Goal: Information Seeking & Learning: Learn about a topic

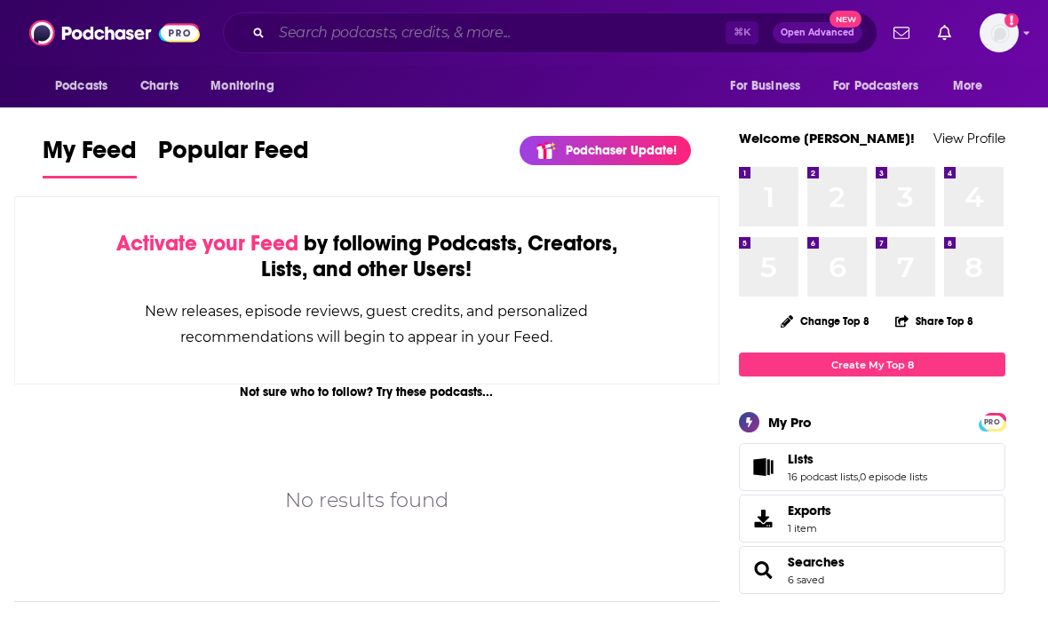
click at [582, 36] on input "Search podcasts, credits, & more..." at bounding box center [499, 33] width 454 height 28
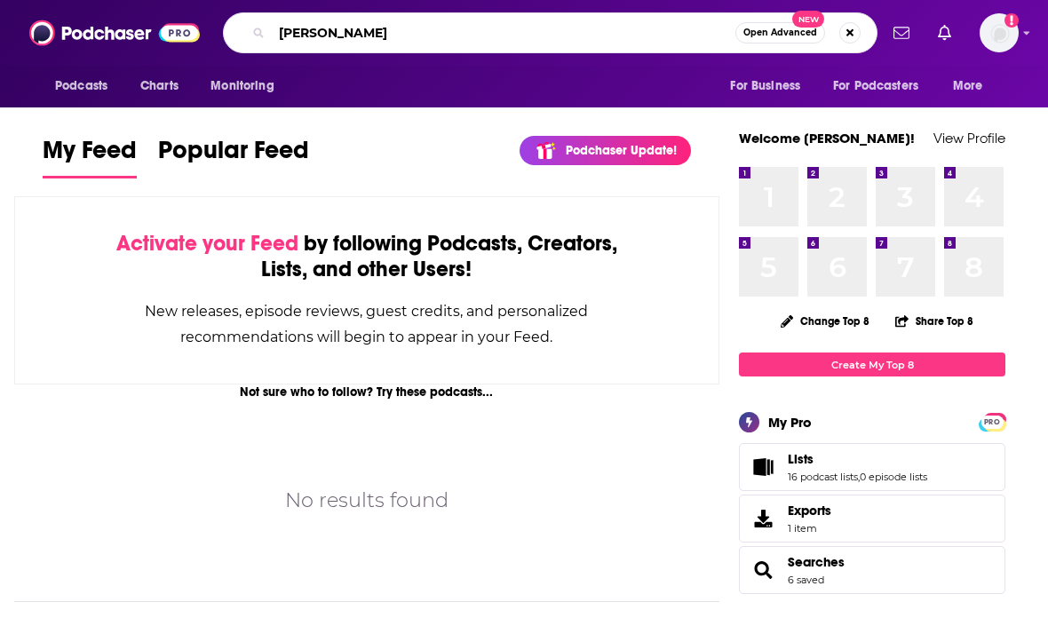
type input "[PERSON_NAME]"
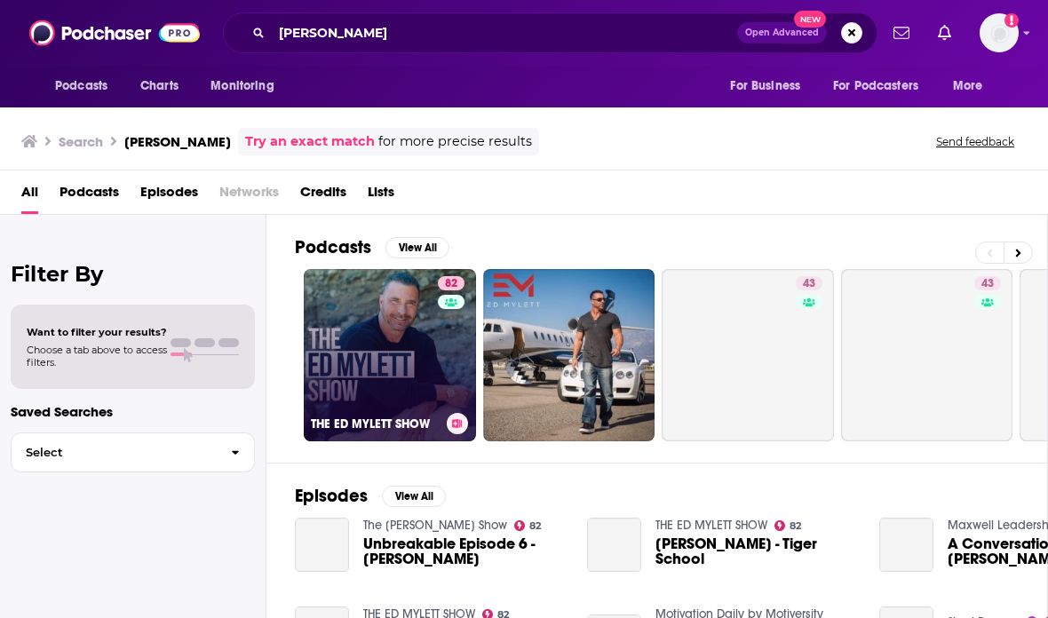
click at [380, 352] on link "82 THE [PERSON_NAME] SHOW" at bounding box center [390, 355] width 172 height 172
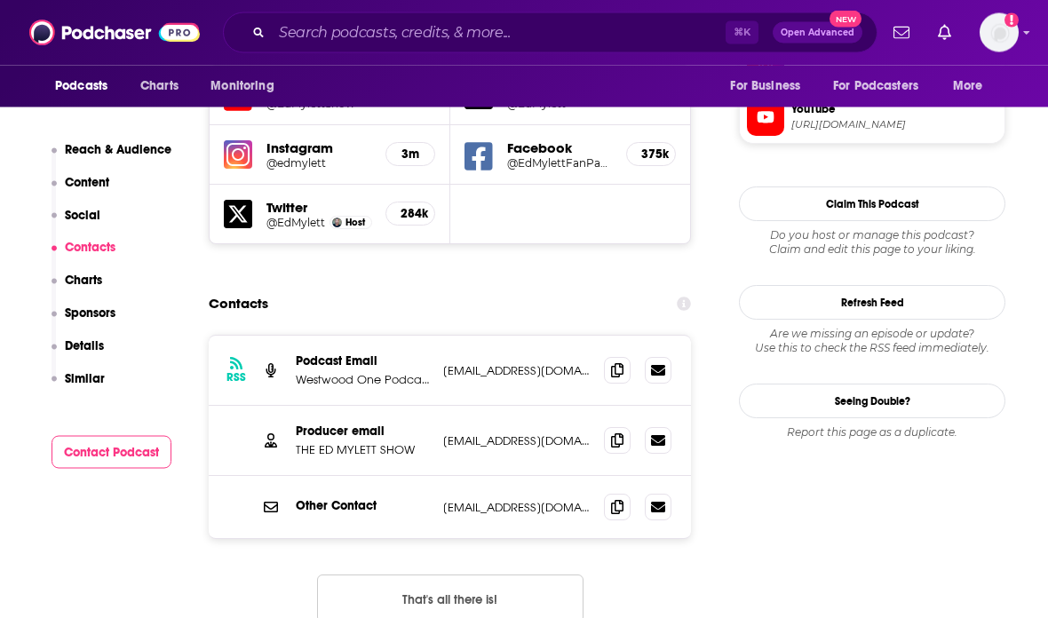
scroll to position [1626, 0]
click at [613, 432] on icon at bounding box center [617, 439] width 12 height 14
click at [620, 426] on span at bounding box center [617, 439] width 27 height 27
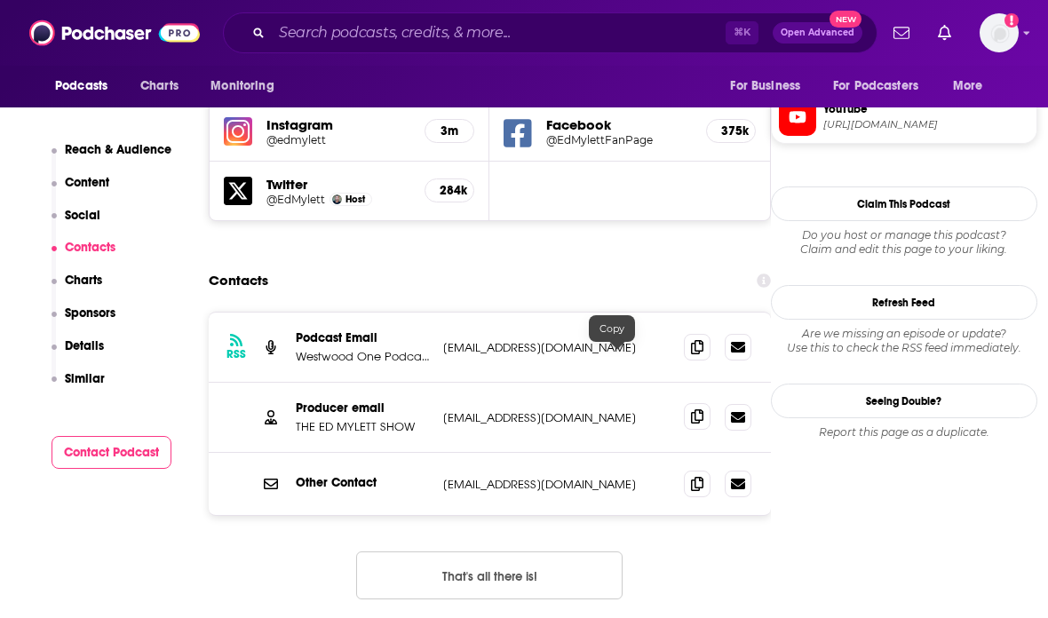
click at [691, 409] on icon at bounding box center [697, 416] width 12 height 14
click at [699, 476] on icon at bounding box center [697, 483] width 12 height 14
click at [640, 38] on input "Search podcasts, credits, & more..." at bounding box center [499, 33] width 454 height 28
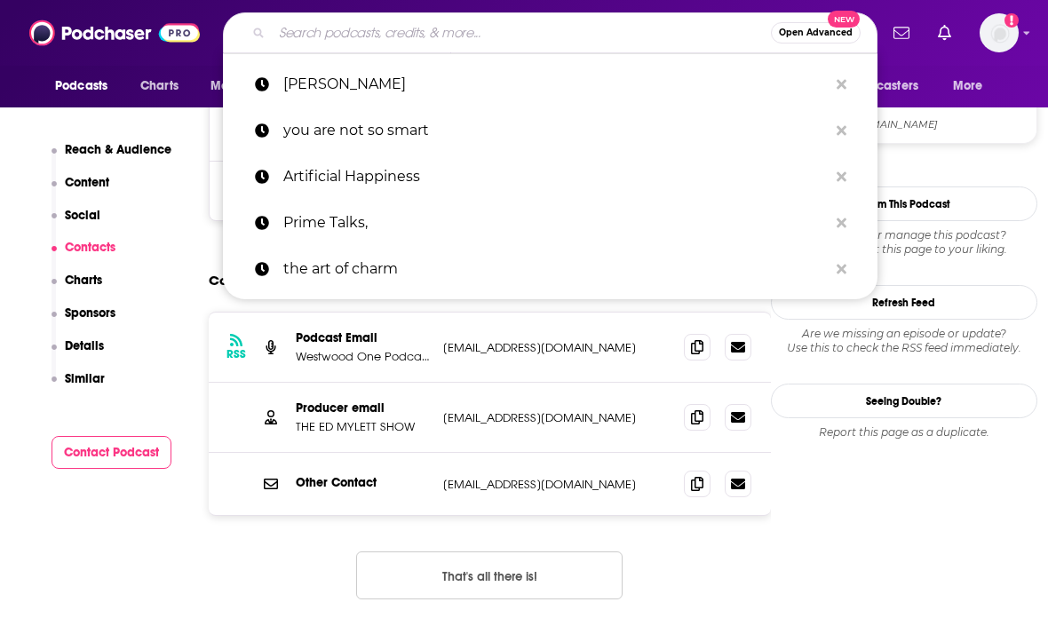
scroll to position [1625, 0]
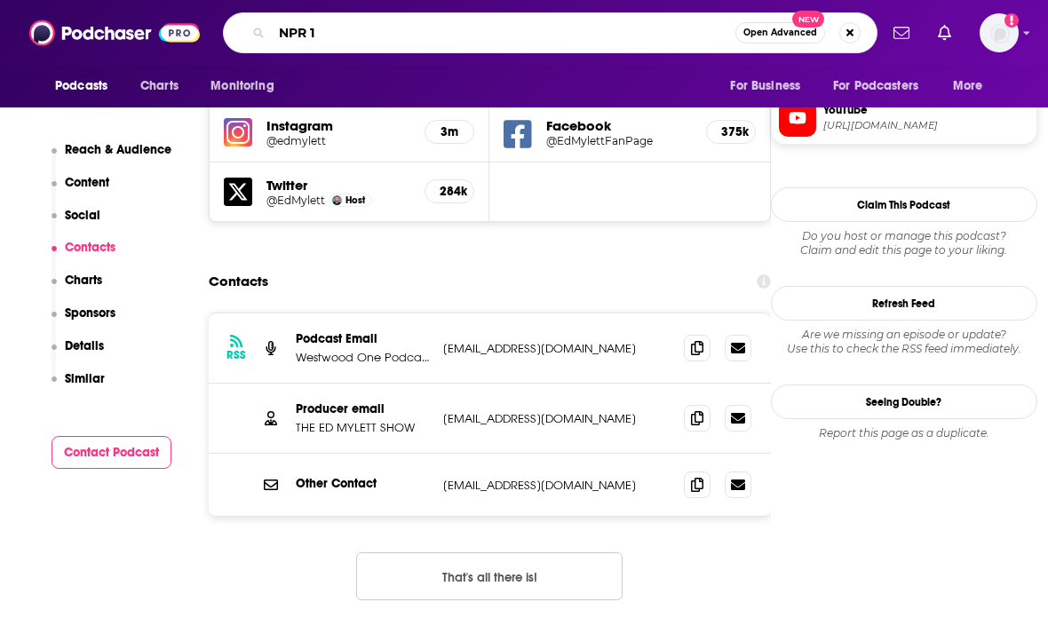
type input "NPR 1A"
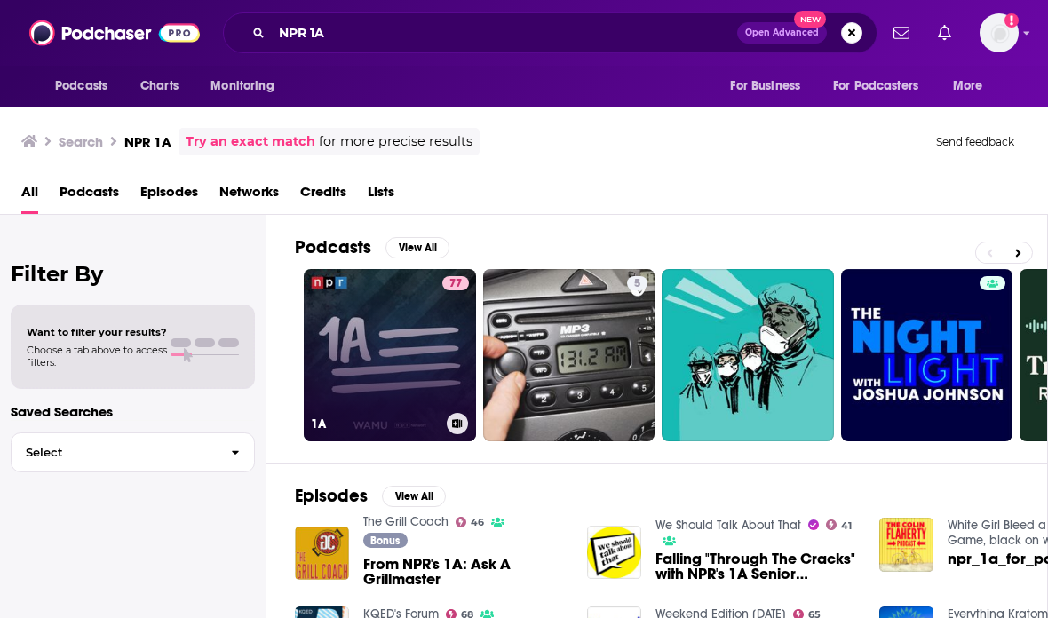
click at [416, 336] on link "77 1A" at bounding box center [390, 355] width 172 height 172
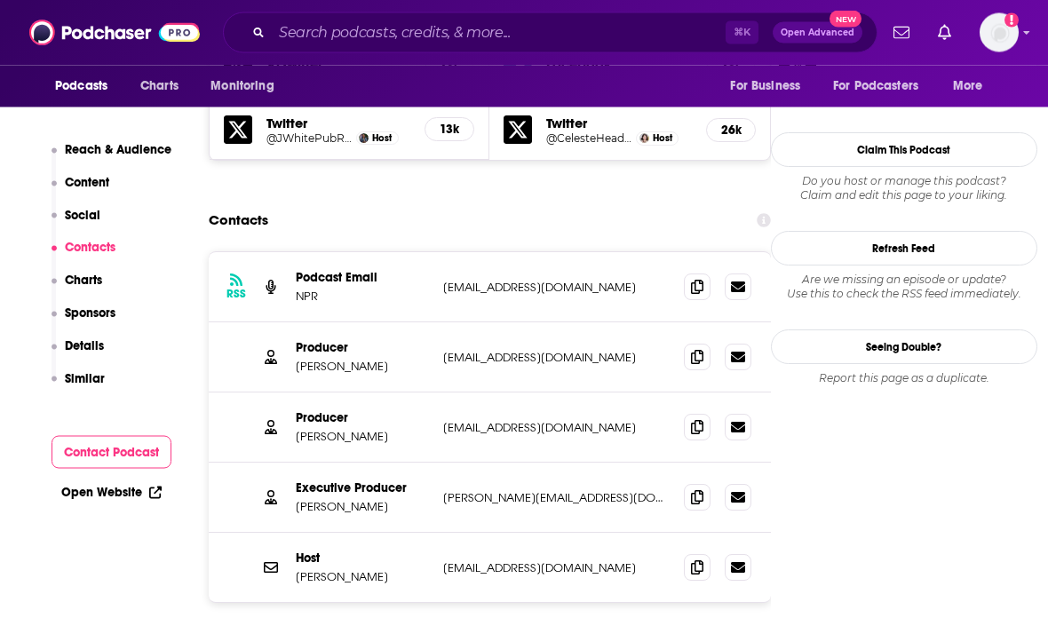
scroll to position [1627, 0]
click at [691, 559] on icon at bounding box center [697, 566] width 12 height 14
click at [699, 553] on span at bounding box center [697, 566] width 27 height 27
click at [644, 32] on input "Search podcasts, credits, & more..." at bounding box center [499, 33] width 454 height 28
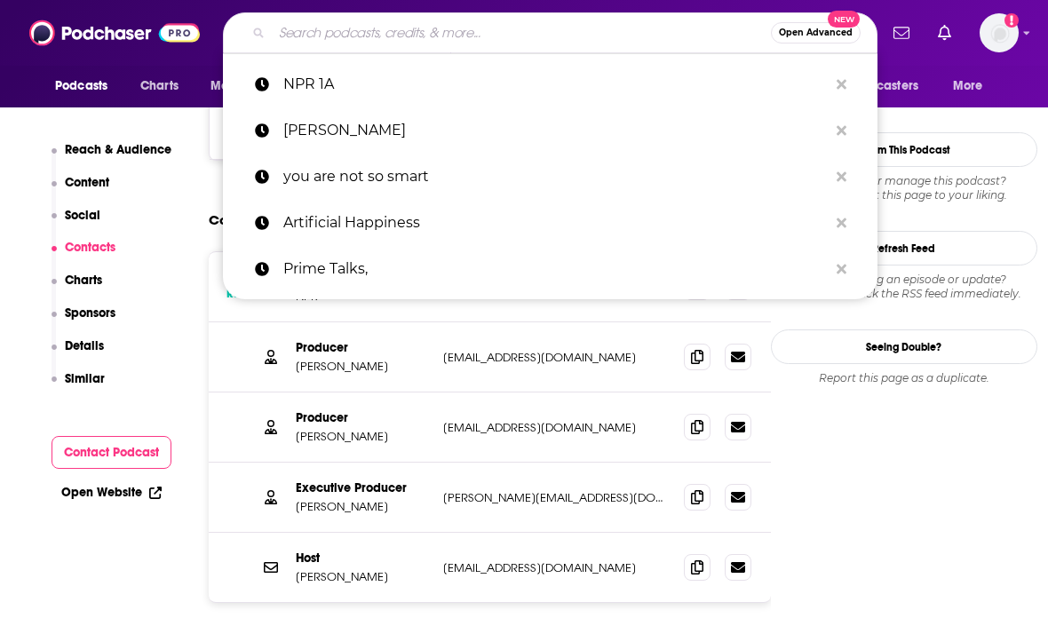
scroll to position [1627, 0]
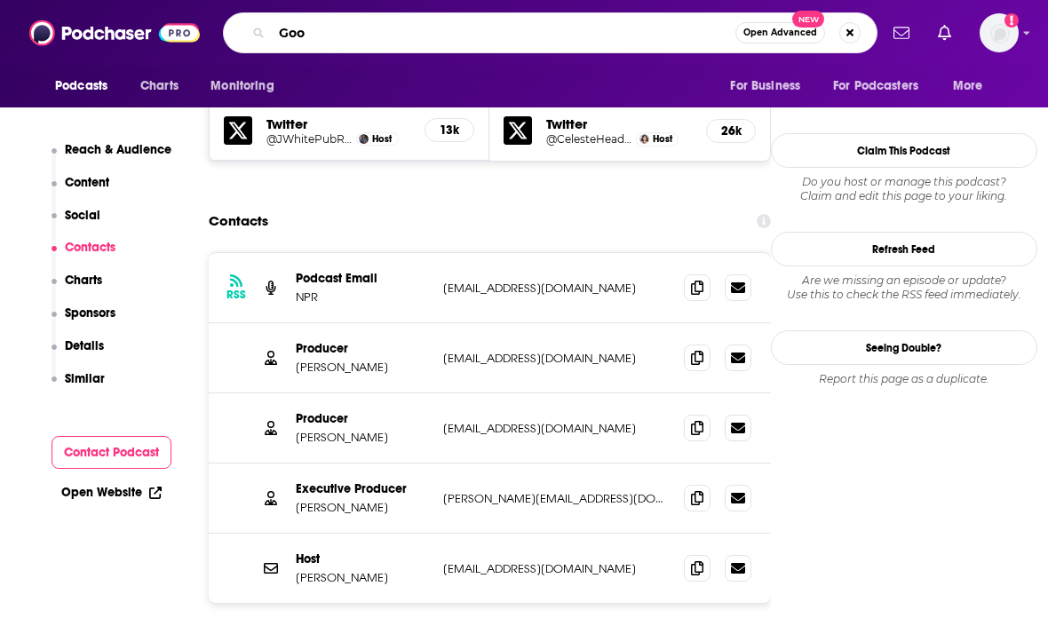
type input "Goop"
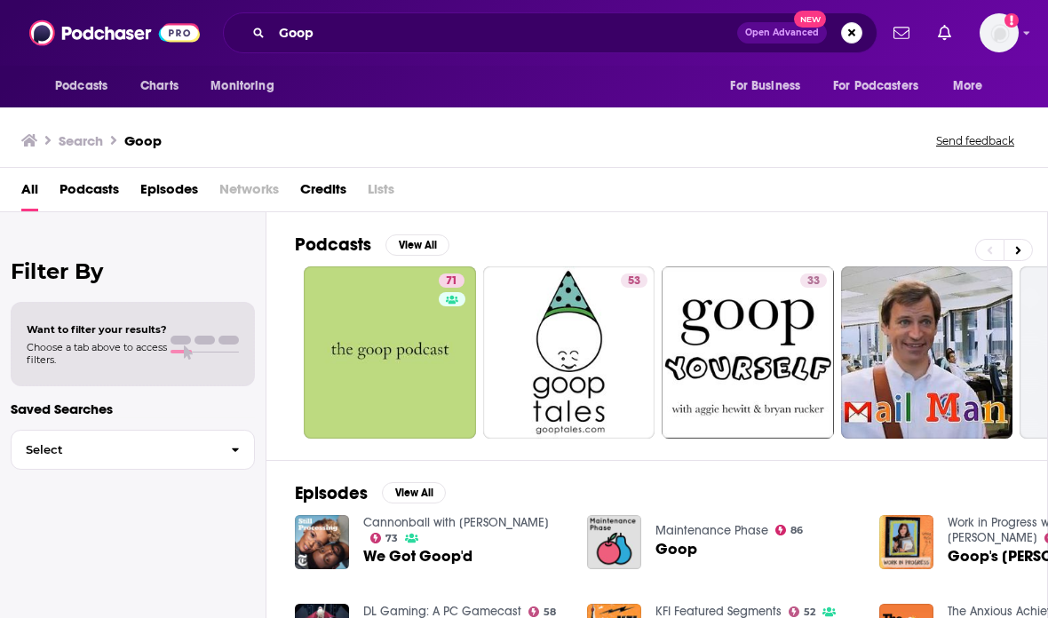
scroll to position [71, 0]
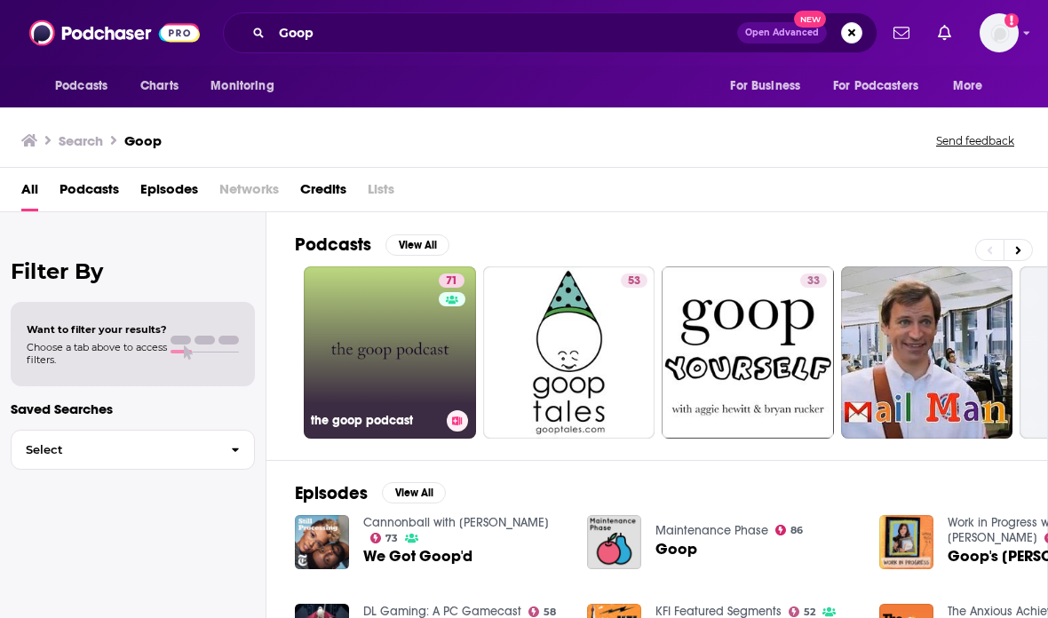
click at [398, 266] on link "71 the goop podcast" at bounding box center [390, 352] width 172 height 172
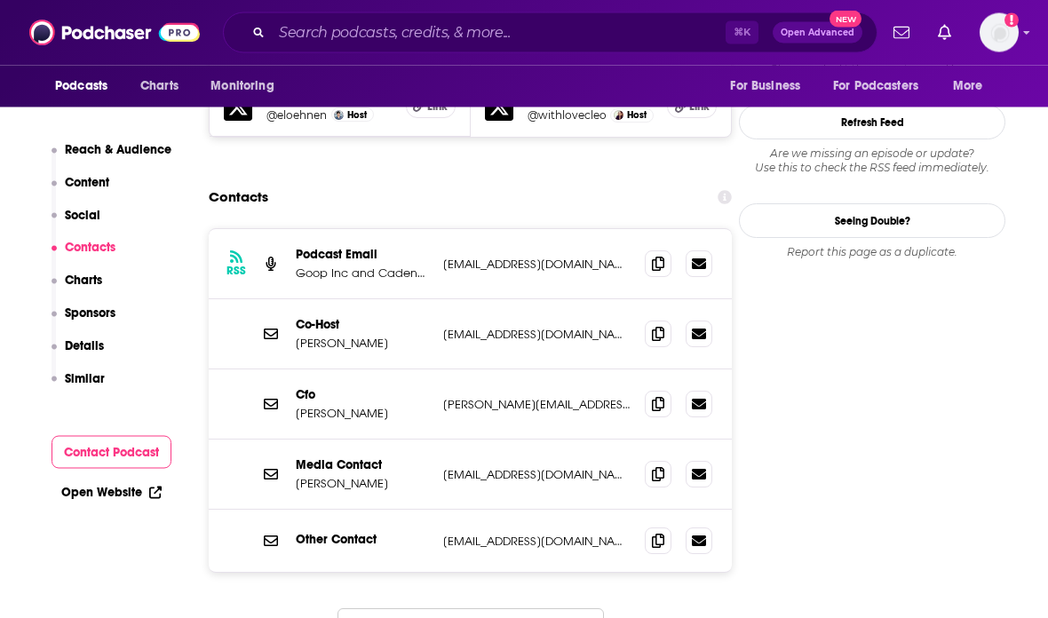
scroll to position [1701, 0]
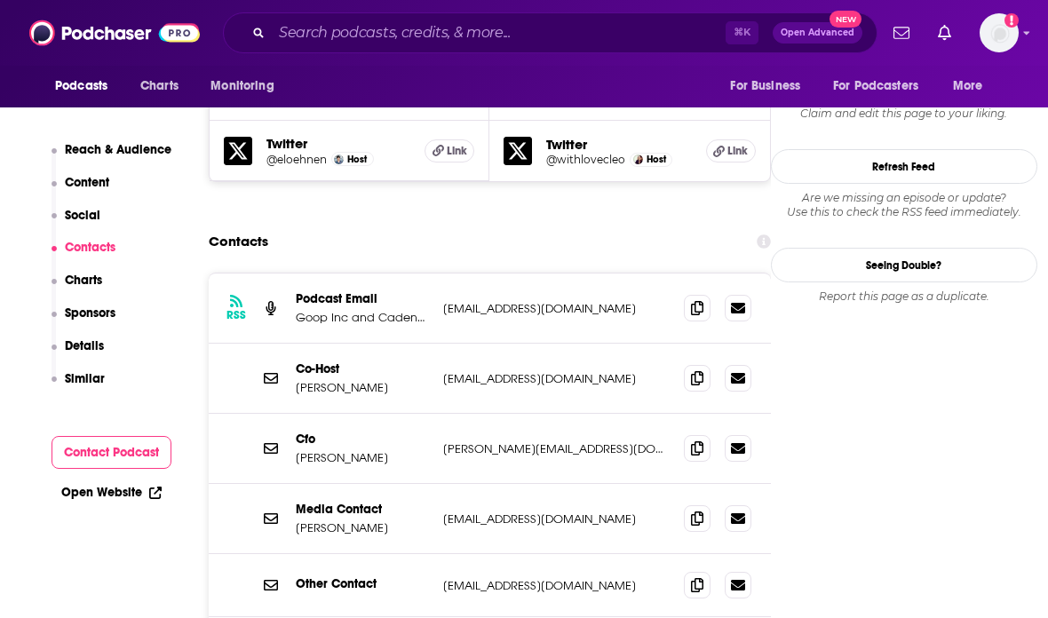
scroll to position [1656, 0]
click at [692, 301] on icon at bounding box center [697, 308] width 12 height 14
click at [691, 301] on icon at bounding box center [697, 308] width 12 height 14
click at [643, 25] on input "Search podcasts, credits, & more..." at bounding box center [499, 33] width 454 height 28
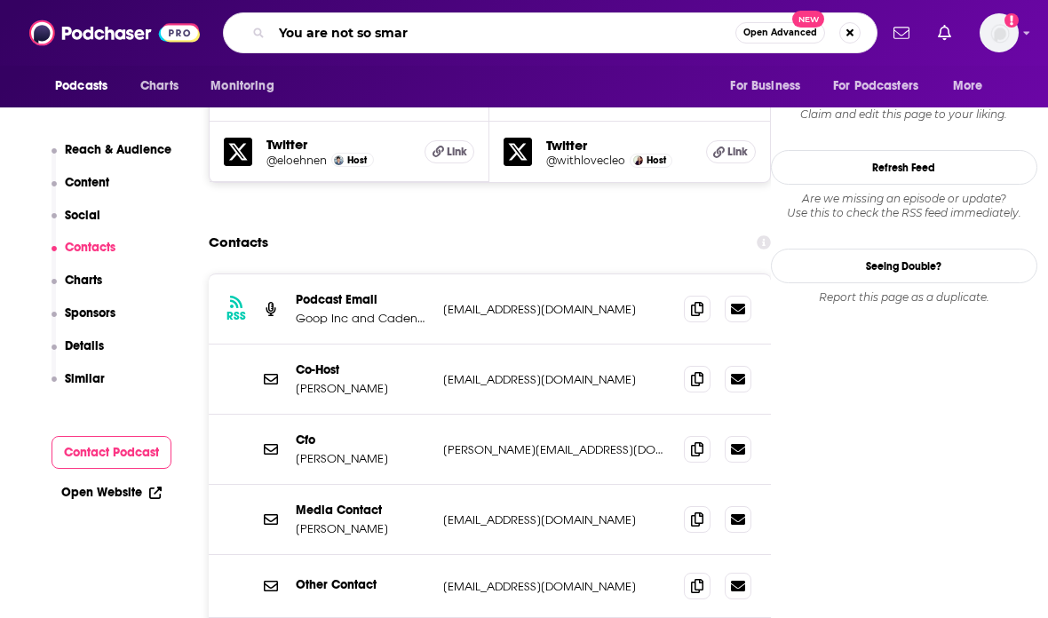
type input "You are not so smart"
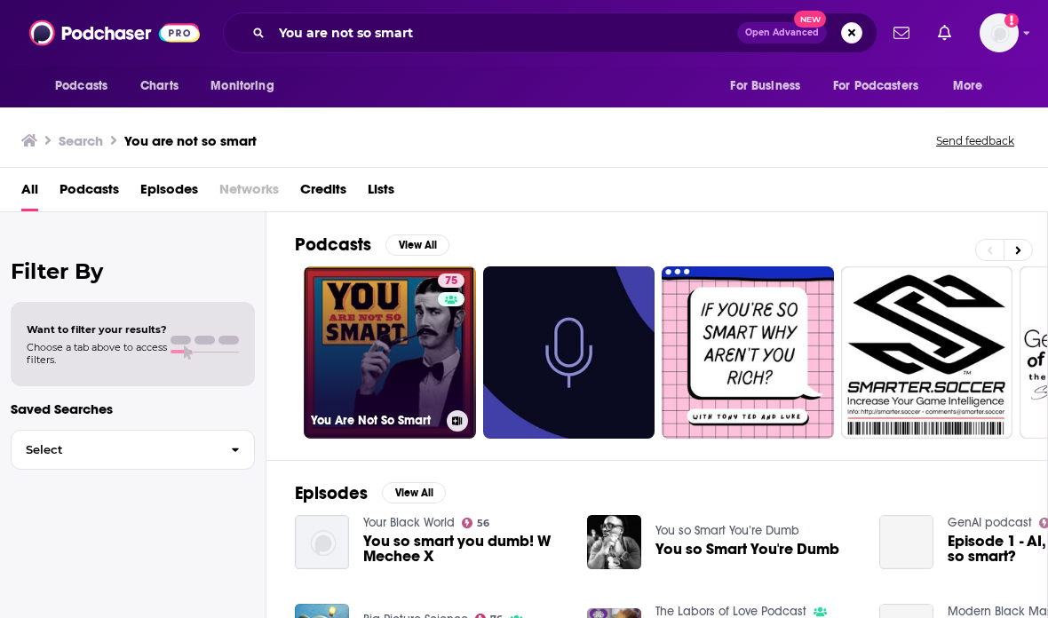
click at [395, 329] on link "75 You Are Not So Smart" at bounding box center [390, 352] width 172 height 172
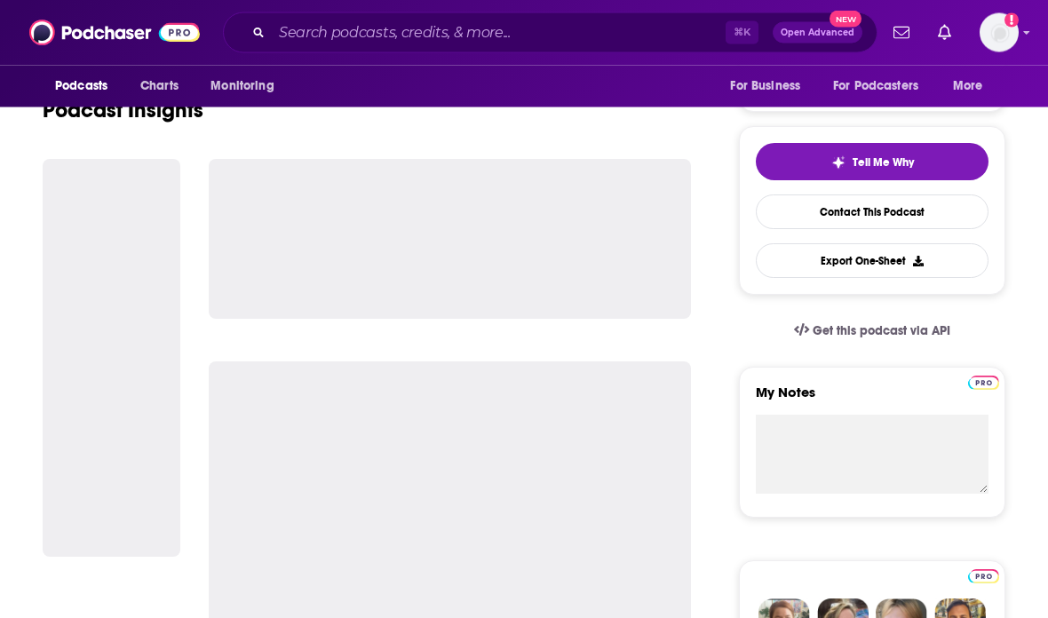
scroll to position [518, 0]
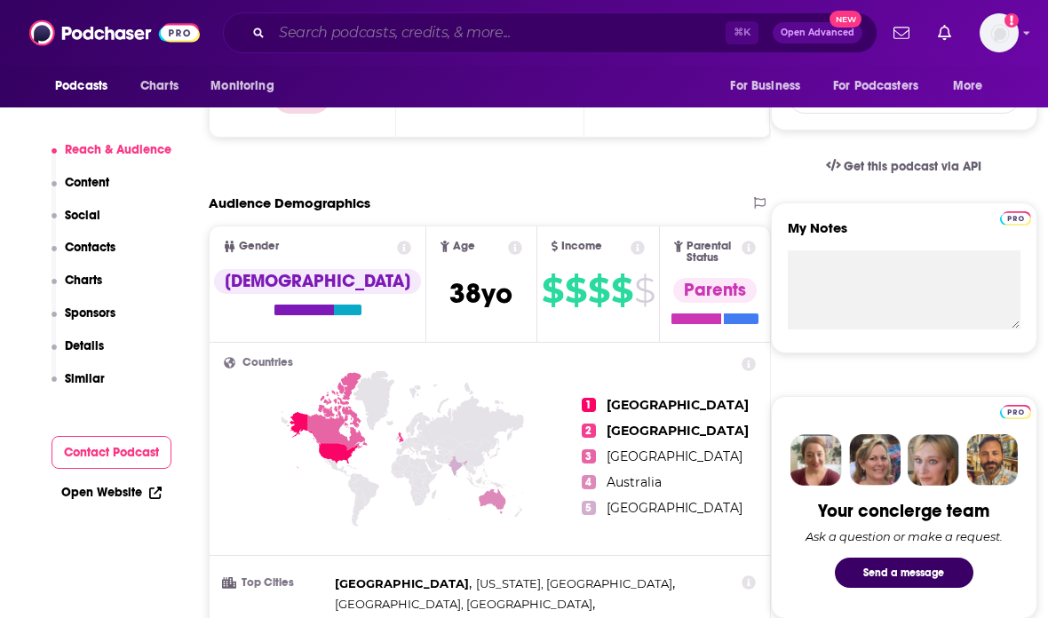
click at [649, 40] on input "Search podcasts, credits, & more..." at bounding box center [499, 33] width 454 height 28
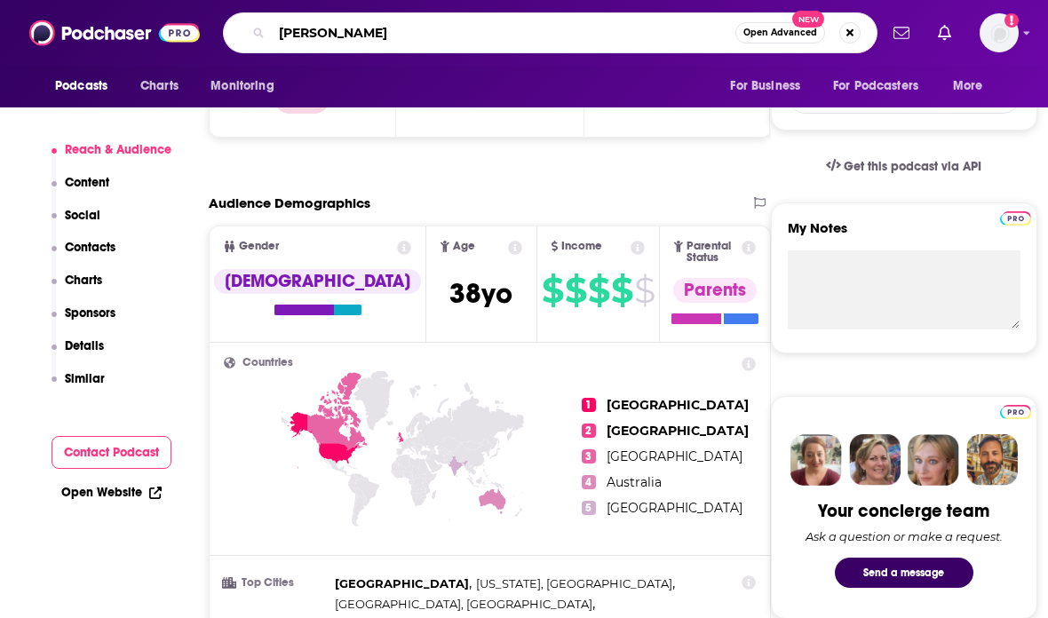
type input "[PERSON_NAME]"
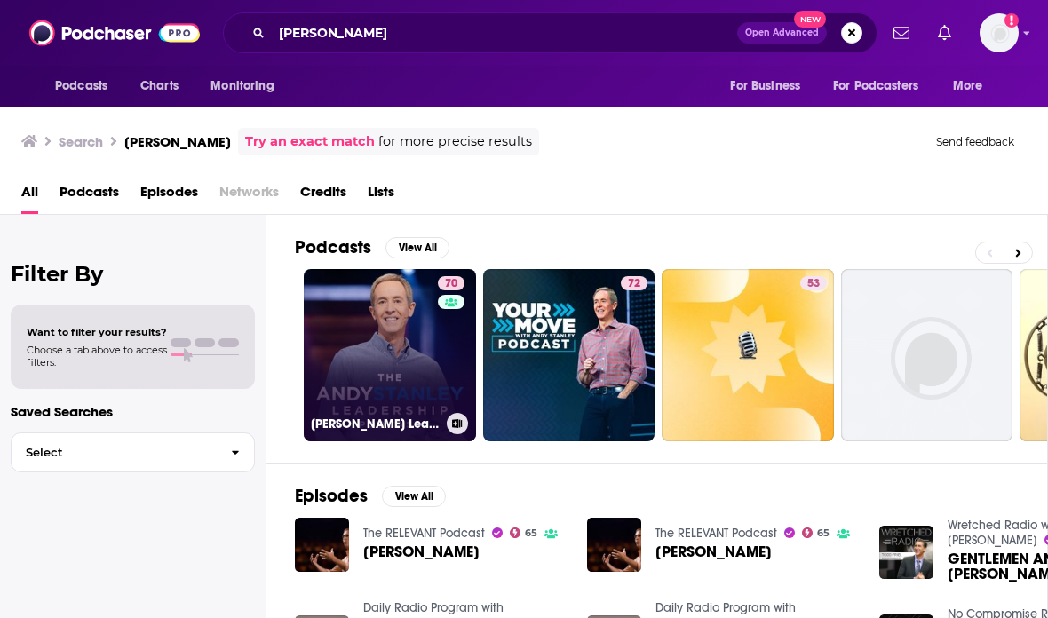
click at [364, 361] on link "70 [PERSON_NAME] Leadership Podcast" at bounding box center [390, 355] width 172 height 172
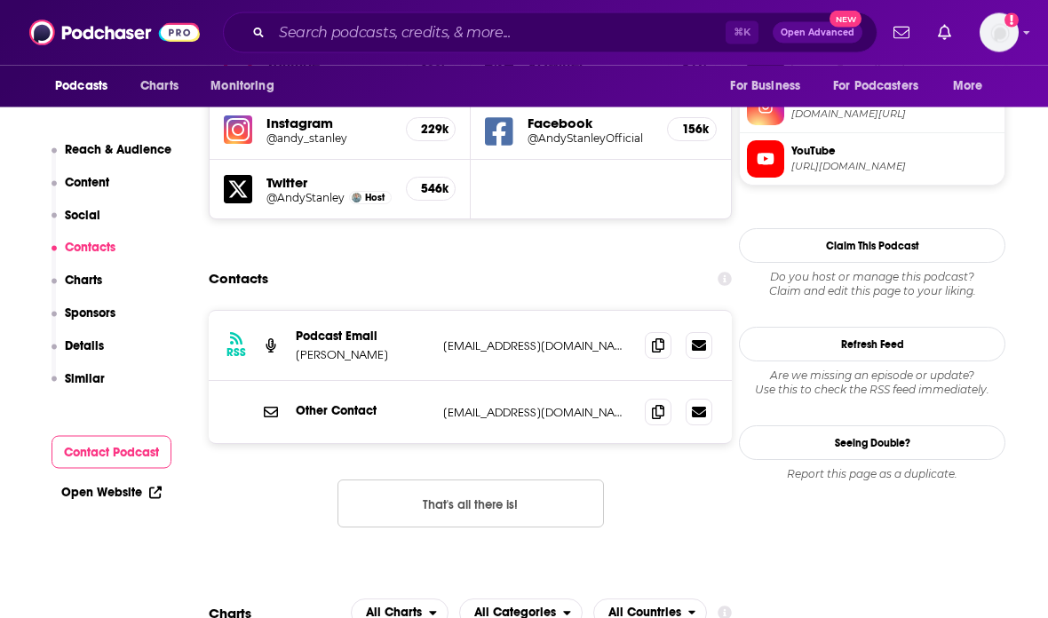
scroll to position [1636, 0]
click at [652, 337] on icon at bounding box center [658, 344] width 12 height 14
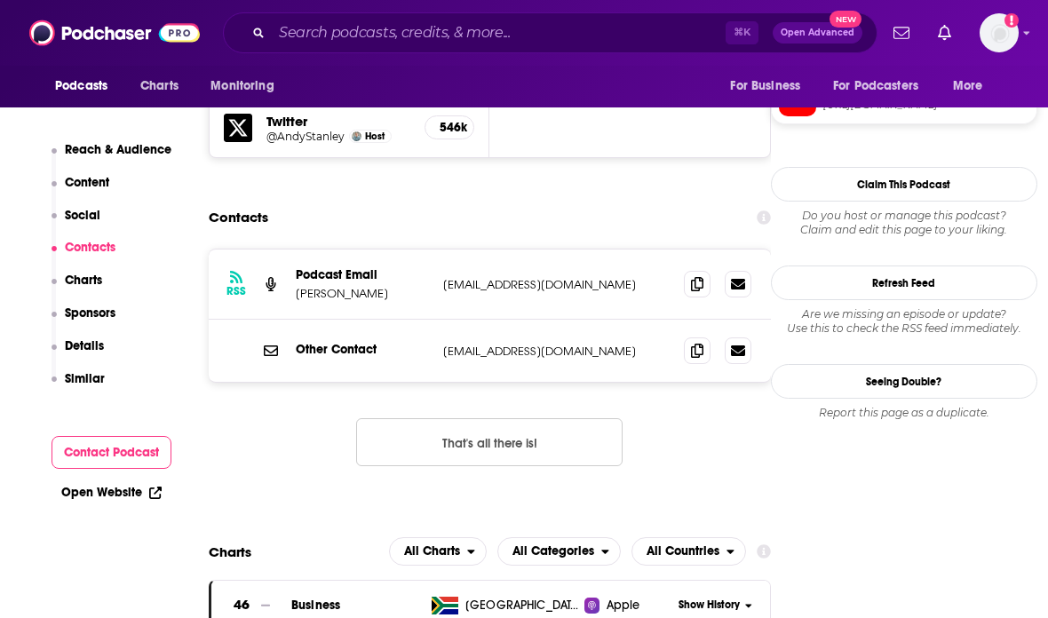
scroll to position [1695, 0]
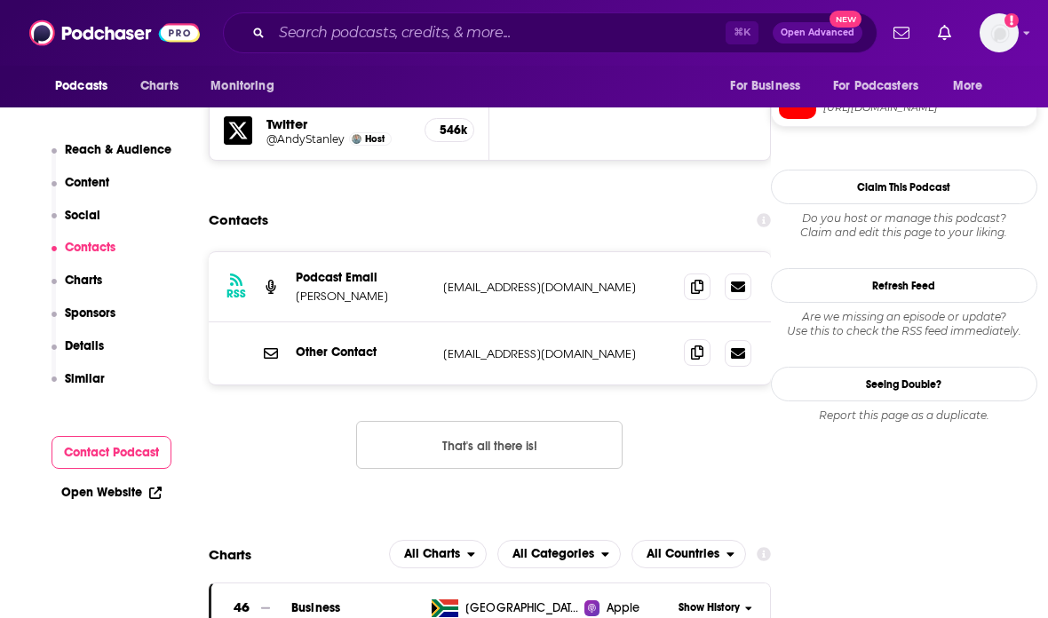
click at [689, 339] on span at bounding box center [697, 352] width 27 height 27
click at [627, 26] on input "Search podcasts, credits, & more..." at bounding box center [499, 33] width 454 height 28
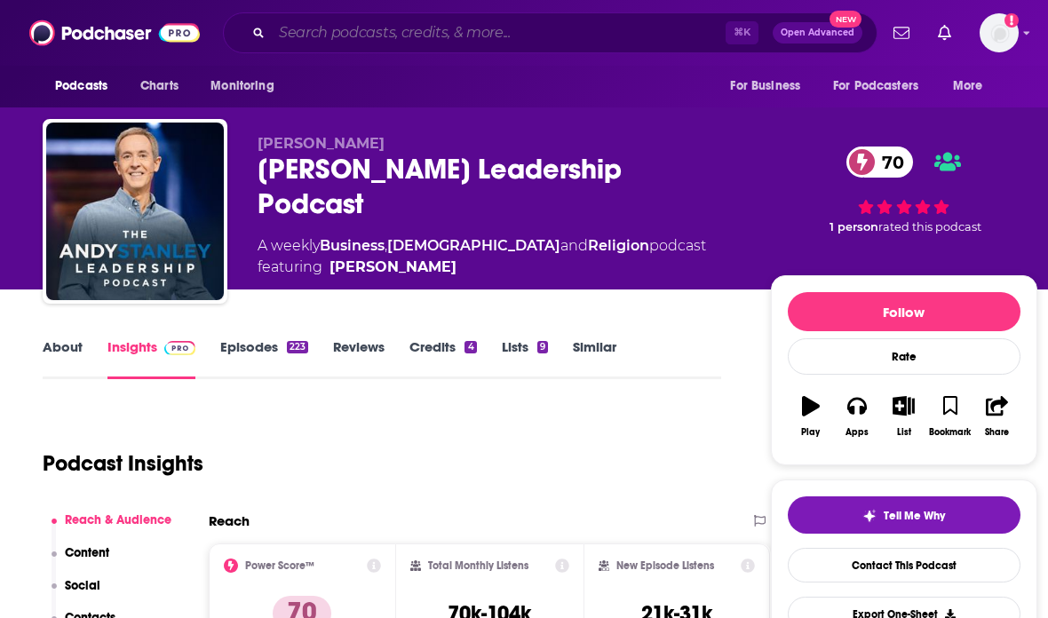
click at [607, 37] on input "Search podcasts, credits, & more..." at bounding box center [499, 33] width 454 height 28
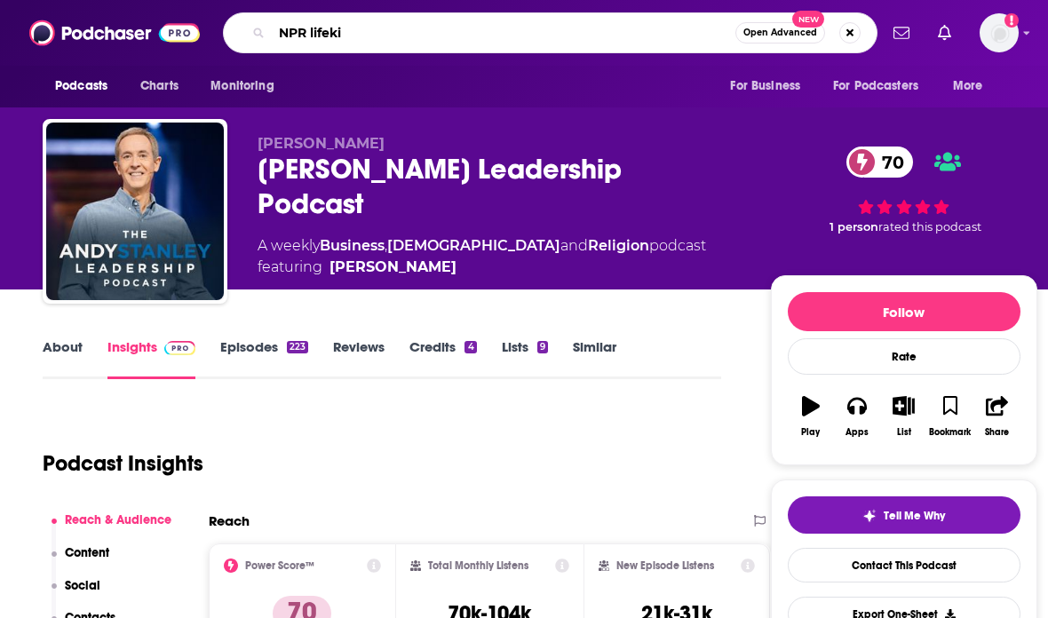
type input "NPR lifekit"
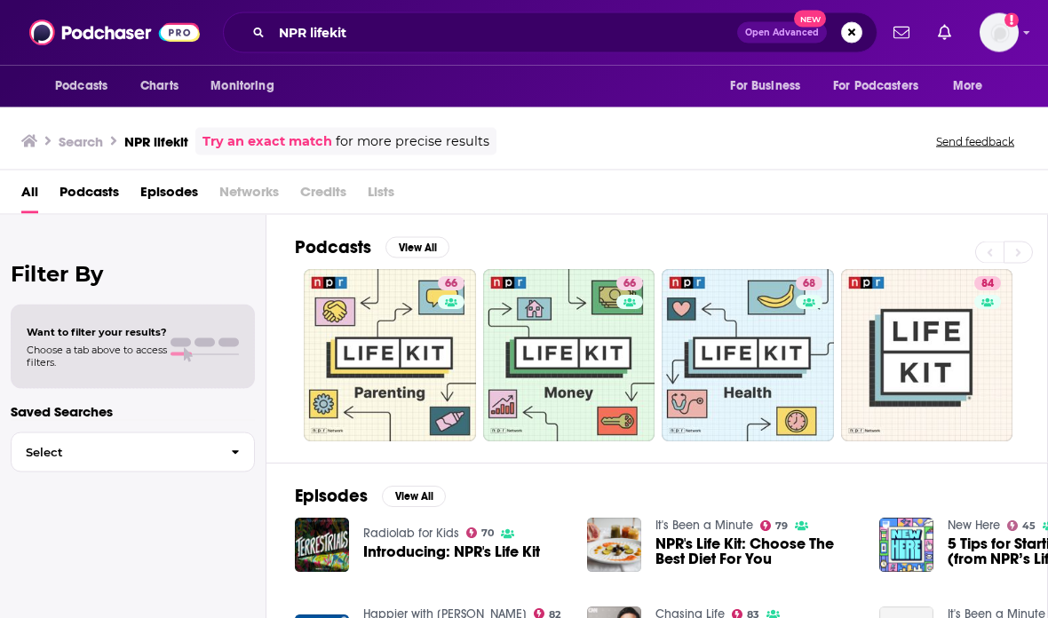
scroll to position [50, 0]
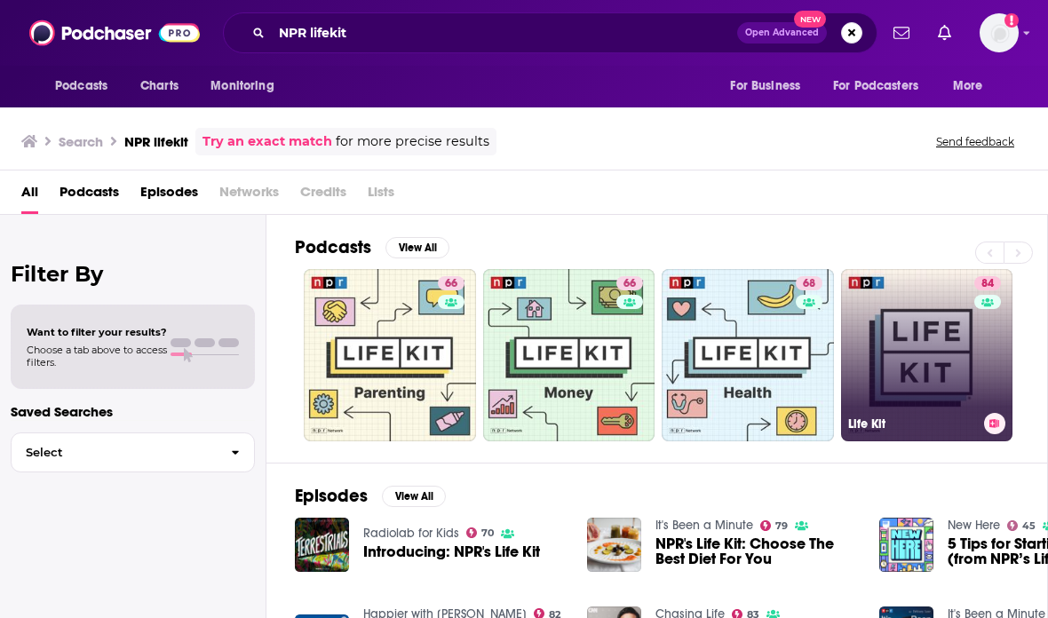
click at [899, 269] on link "84 Life Kit" at bounding box center [927, 355] width 172 height 172
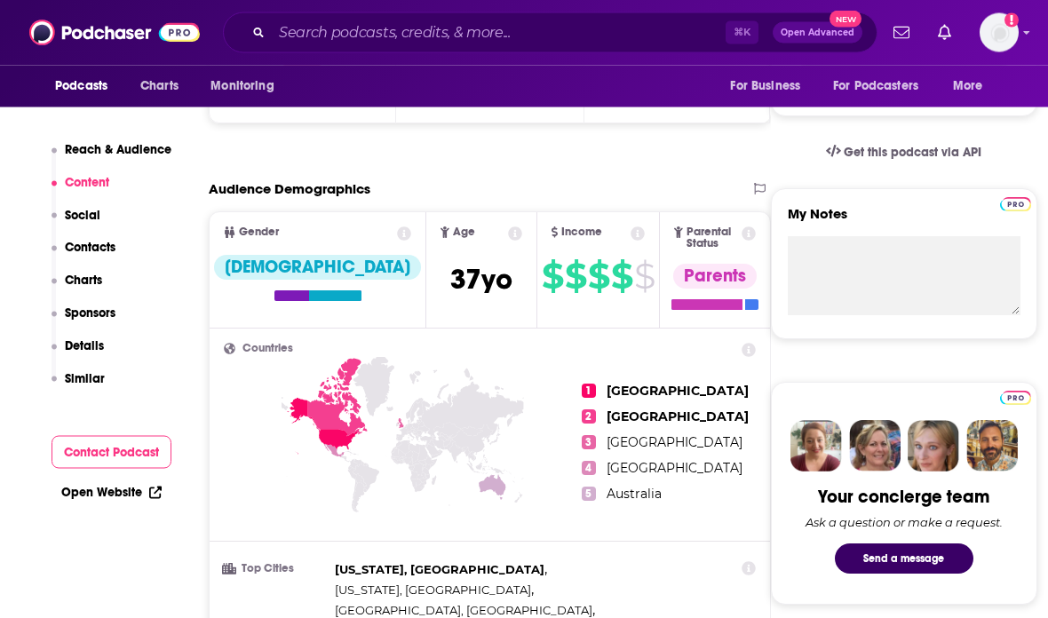
scroll to position [505, 0]
